Goal: Go to known website: Access a specific website the user already knows

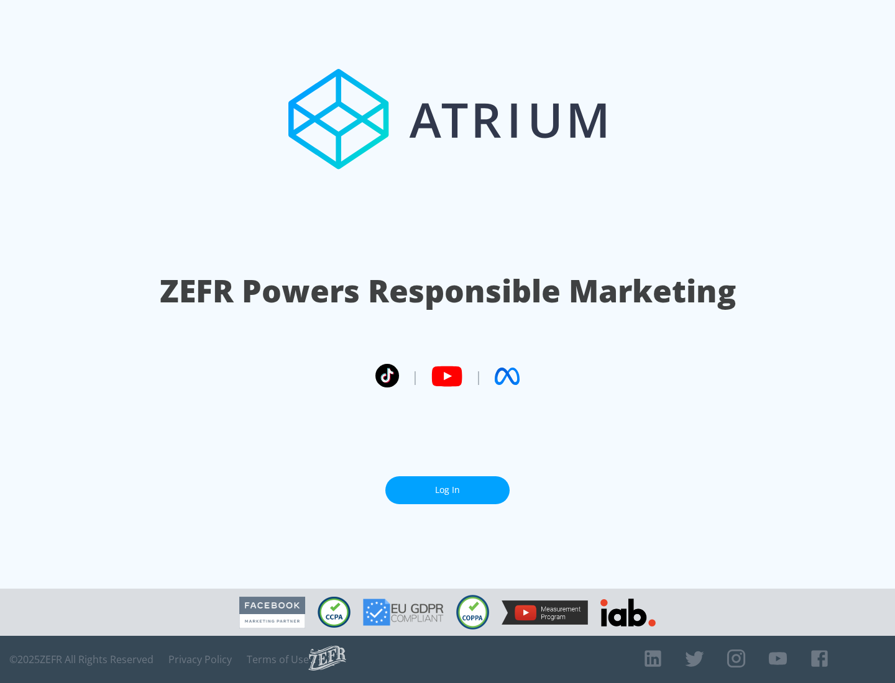
click at [447, 490] on link "Log In" at bounding box center [447, 491] width 124 height 28
